Goal: Navigation & Orientation: Go to known website

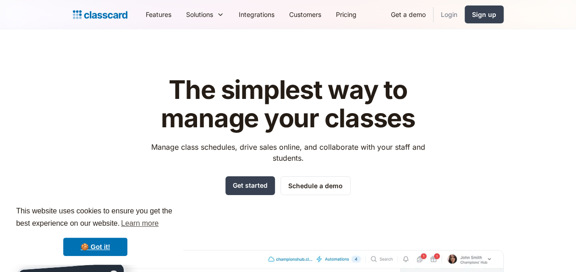
click at [450, 13] on link "Login" at bounding box center [449, 14] width 31 height 21
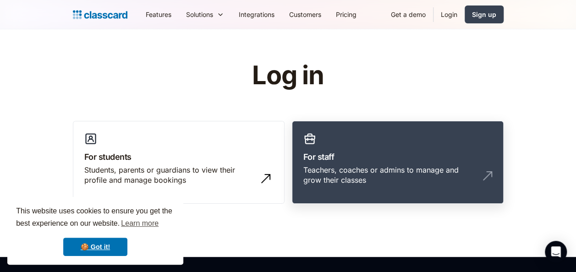
click at [384, 163] on link "For staff Teachers, coaches or admins to manage and grow their classes" at bounding box center [398, 162] width 212 height 83
